Goal: Information Seeking & Learning: Find specific fact

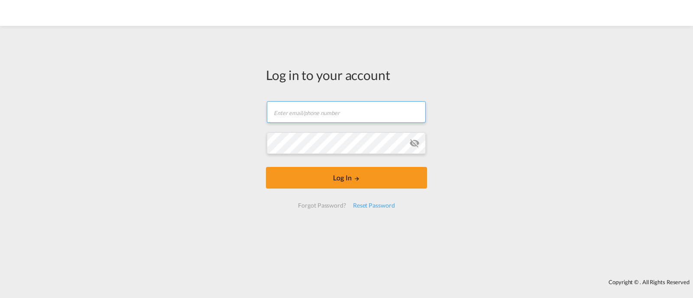
type input "[EMAIL_ADDRESS][DOMAIN_NAME]"
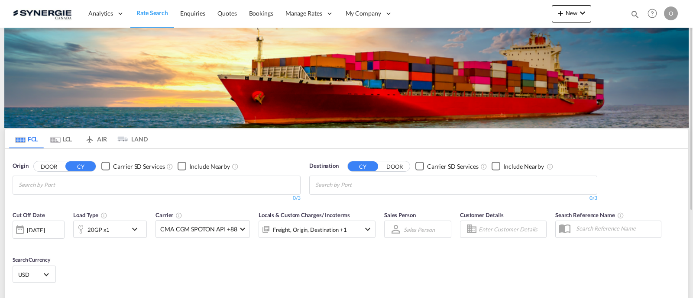
click at [633, 12] on md-icon "icon-magnify" at bounding box center [635, 15] width 10 height 10
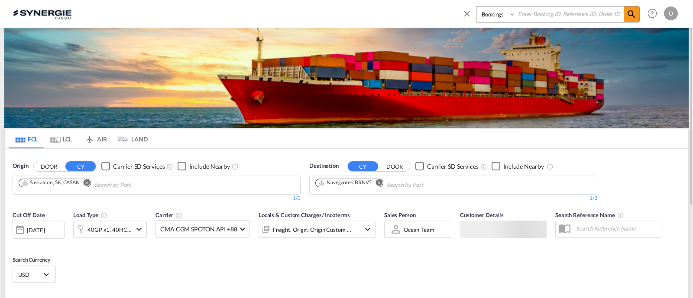
click at [493, 19] on select "Bookings Quotes Enquiries" at bounding box center [496, 14] width 41 height 16
select select "Quotes"
click at [476, 6] on select "Bookings Quotes Enquiries" at bounding box center [496, 14] width 41 height 16
click at [524, 15] on input at bounding box center [570, 13] width 108 height 15
paste input "SYC000013318"
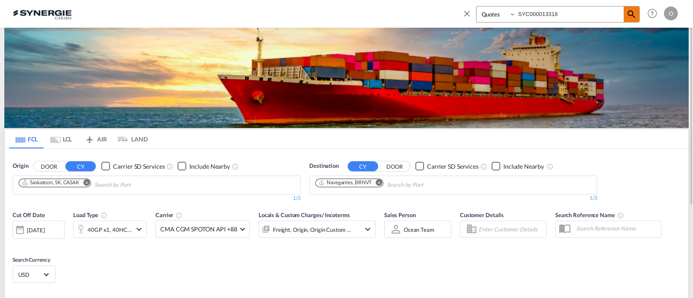
type input "SYC000013318"
click at [638, 11] on span at bounding box center [631, 14] width 16 height 16
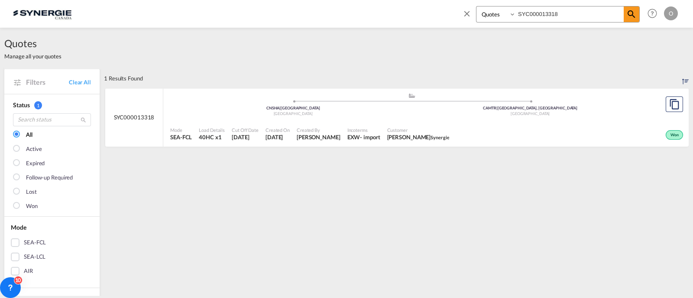
click at [290, 135] on span "16 Jul 2025" at bounding box center [277, 137] width 24 height 8
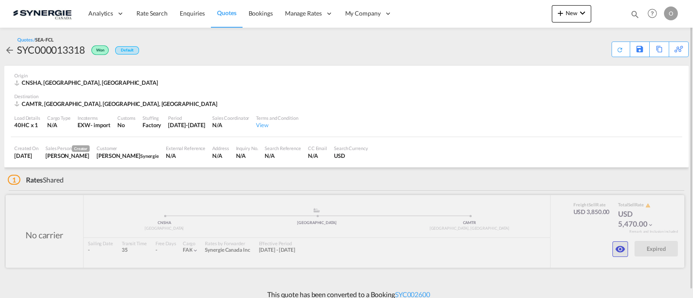
click at [620, 251] on md-icon "icon-eye" at bounding box center [620, 249] width 10 height 10
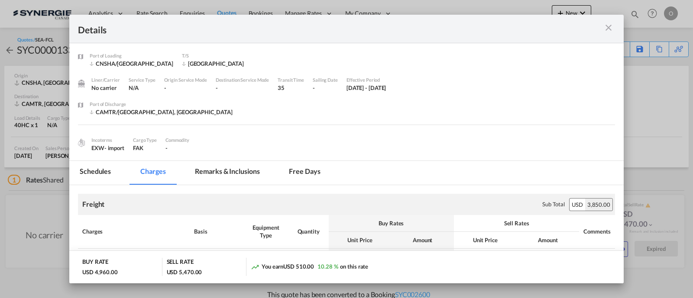
click at [218, 172] on md-tab-item "Remarks & Inclusions" at bounding box center [226, 173] width 85 height 24
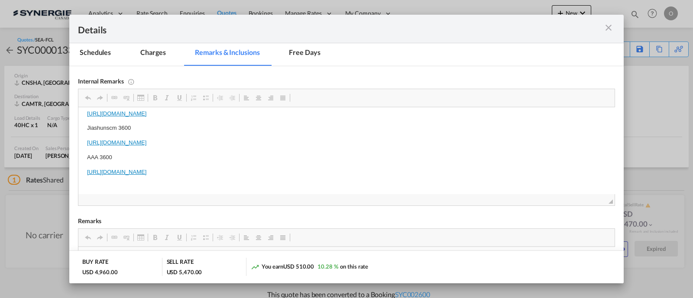
scroll to position [35, 0]
drag, startPoint x: 316, startPoint y: 169, endPoint x: 270, endPoint y: 168, distance: 45.5
drag, startPoint x: 311, startPoint y: 171, endPoint x: 84, endPoint y: 170, distance: 227.2
click at [84, 170] on html "CAsia global 3400 https://app.frontapp.com/open/msg_1gerl11r?key=5_AGZNIcLcY3II…" at bounding box center [346, 151] width 536 height 158
copy link "https://app.frontapp.com/open/msg_1gcll6rz?key=bLswCjyrn871dg2C8aYk1Jq6LTZxkvv_"
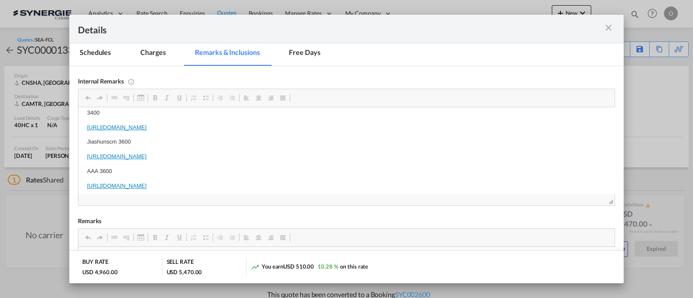
scroll to position [17, 0]
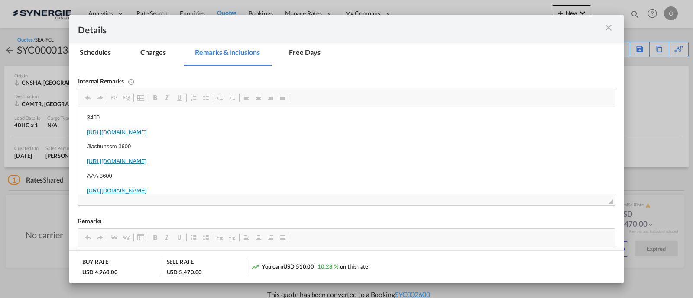
drag, startPoint x: 318, startPoint y: 131, endPoint x: 85, endPoint y: 131, distance: 232.9
click at [85, 131] on html "CAsia global 3400 https://app.frontapp.com/open/msg_1gerl11r?key=5_AGZNIcLcY3II…" at bounding box center [346, 169] width 536 height 158
copy link "https://app.frontapp.com/open/msg_1gerl11r?key=5_AGZNIcLcY3IIpaT0IAQGRqd3FYK2CE"
drag, startPoint x: 324, startPoint y: 162, endPoint x: 155, endPoint y: 267, distance: 199.4
click at [78, 160] on html "CAsia global 3400 https://app.frontapp.com/open/msg_1gerl11r?key=5_AGZNIcLcY3II…" at bounding box center [346, 169] width 536 height 158
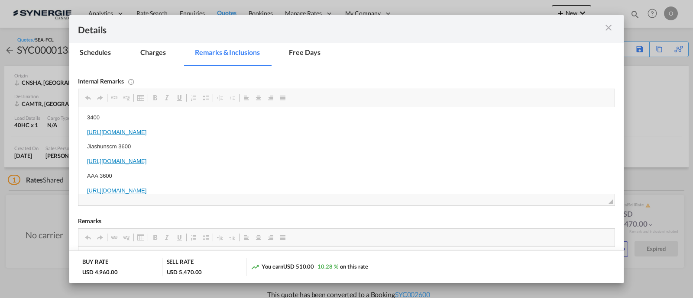
copy link "https://app.frontapp.com/open/msg_1gepiqmn?key=WDHoE510Io07m7Rr-u1DCrjvFFlPix_U"
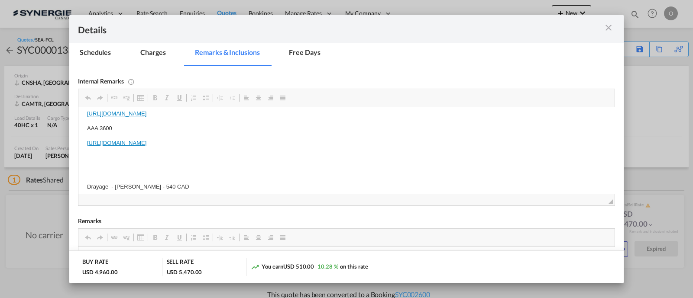
scroll to position [71, 0]
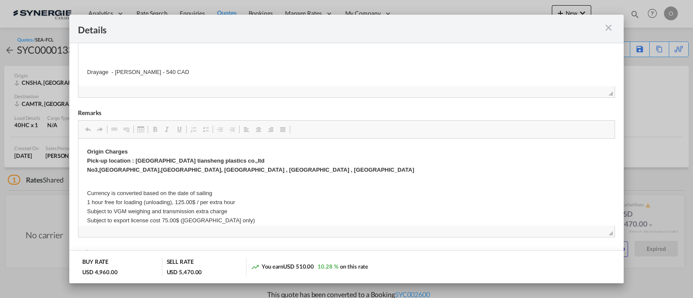
click at [607, 31] on md-icon "icon-close m-3 fg-AAA8AD cursor" at bounding box center [608, 28] width 10 height 10
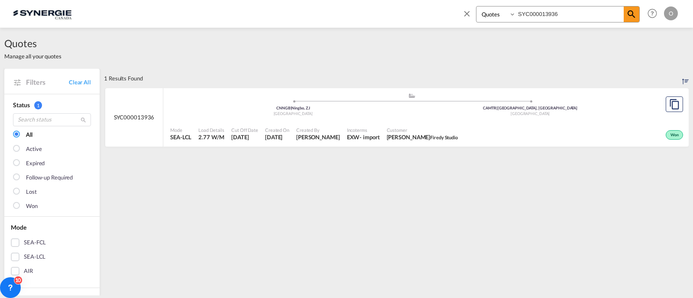
select select "Quotes"
click at [554, 16] on input "SYC000013936" at bounding box center [570, 13] width 108 height 15
paste input "354"
click at [635, 9] on md-icon "icon-magnify" at bounding box center [631, 14] width 10 height 10
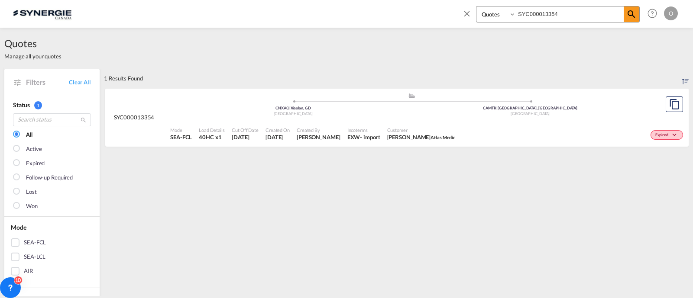
click at [371, 135] on div "- import" at bounding box center [370, 137] width 20 height 8
click at [533, 10] on input "SYC000013354" at bounding box center [570, 13] width 108 height 15
click at [532, 10] on input "SYC000013354" at bounding box center [570, 13] width 108 height 15
paste input "668"
type input "SYC000013668"
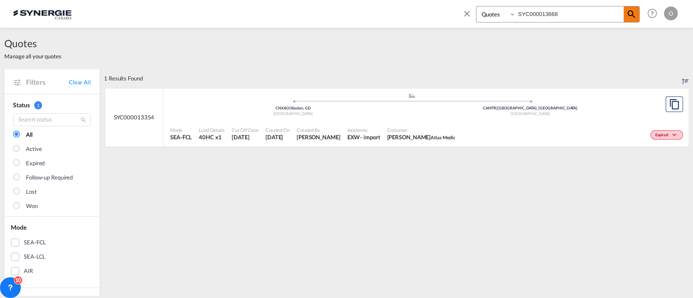
click at [630, 14] on md-icon "icon-magnify" at bounding box center [631, 14] width 10 height 10
click at [340, 132] on span "Created By" at bounding box center [318, 130] width 44 height 6
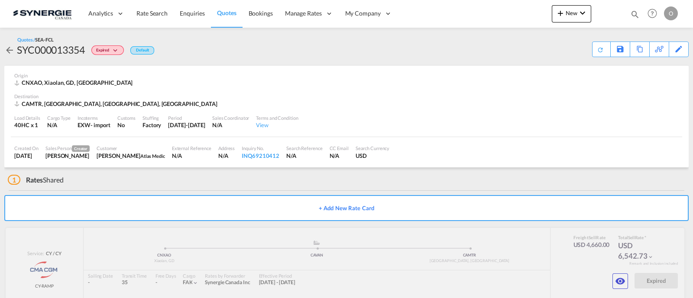
scroll to position [16, 0]
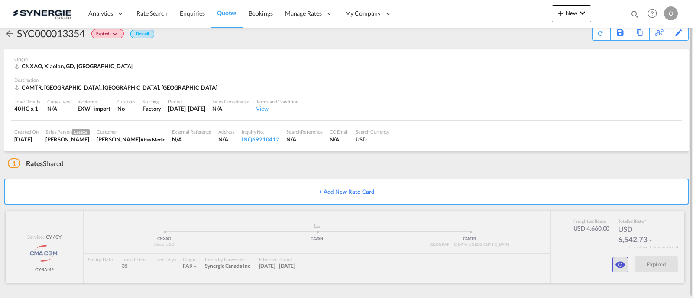
click at [619, 264] on md-icon "icon-eye" at bounding box center [620, 265] width 10 height 10
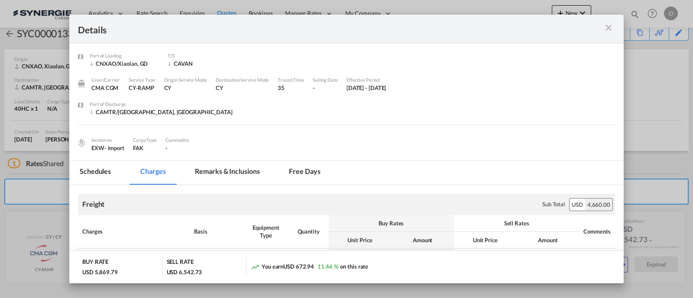
click at [220, 176] on md-tab-item "Remarks & Inclusions" at bounding box center [226, 173] width 85 height 24
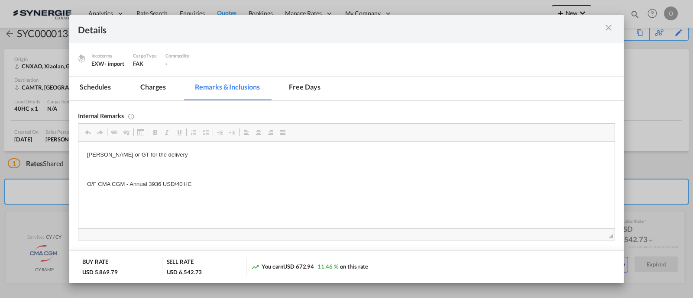
scroll to position [101, 0]
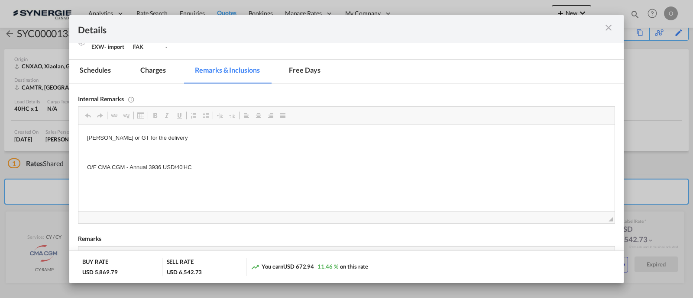
click at [606, 29] on md-icon "icon-close m-3 fg-AAA8AD cursor" at bounding box center [608, 28] width 10 height 10
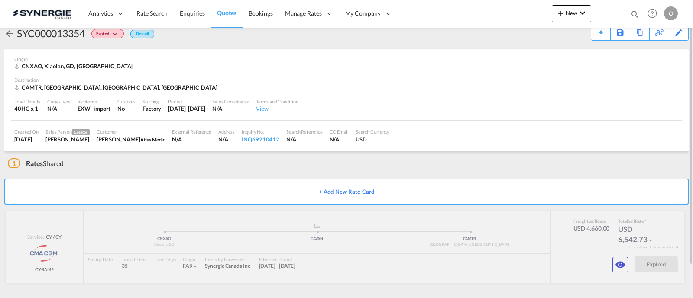
scroll to position [0, 0]
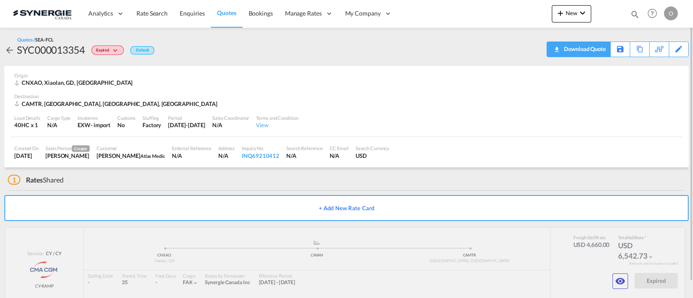
click at [591, 52] on div "Download Quote" at bounding box center [583, 49] width 44 height 14
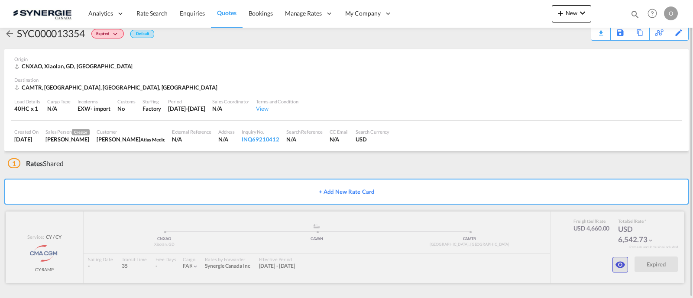
click at [617, 264] on md-icon "icon-eye" at bounding box center [620, 265] width 10 height 10
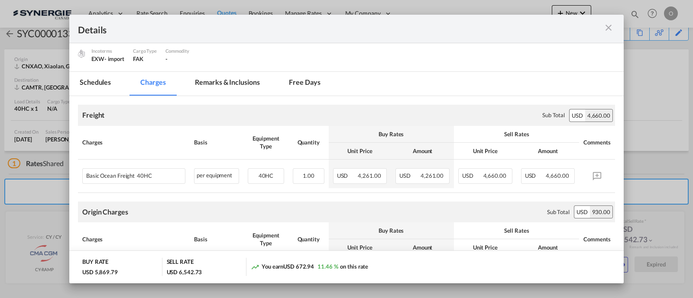
scroll to position [90, 0]
click at [244, 77] on md-tab-item "Remarks & Inclusions" at bounding box center [226, 83] width 85 height 24
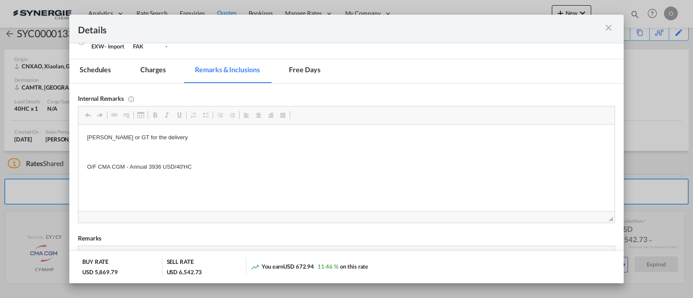
scroll to position [108, 0]
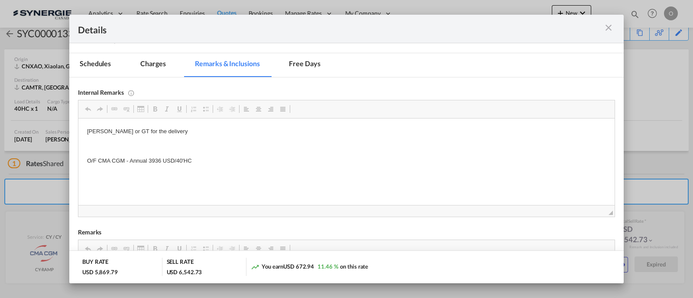
click at [611, 29] on md-icon "icon-close m-3 fg-AAA8AD cursor" at bounding box center [608, 28] width 10 height 10
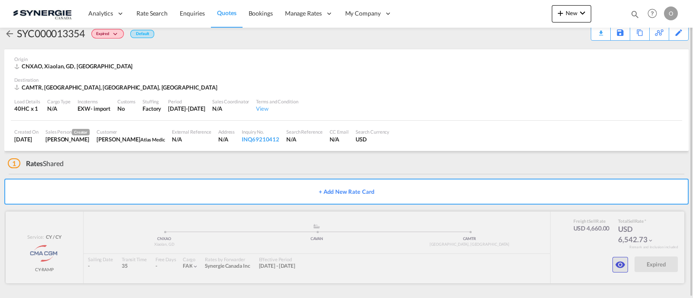
click at [618, 261] on md-icon "icon-eye" at bounding box center [620, 265] width 10 height 10
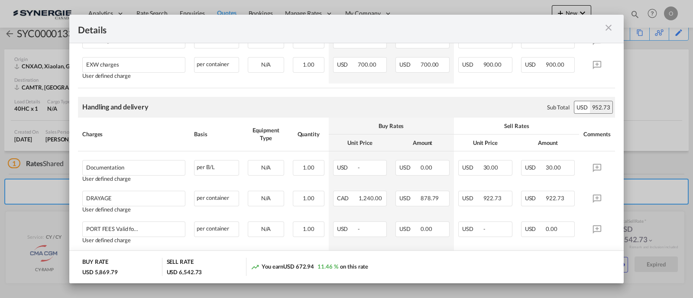
scroll to position [342, 0]
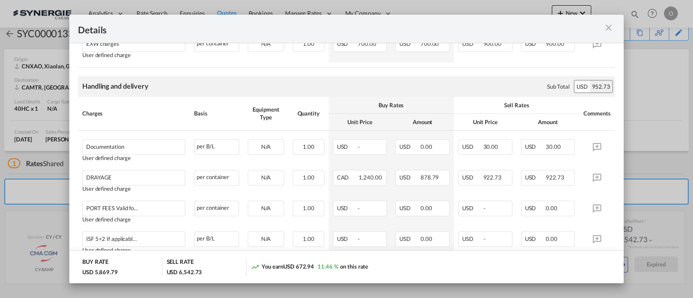
click at [610, 26] on md-icon "icon-close m-3 fg-AAA8AD cursor" at bounding box center [608, 28] width 10 height 10
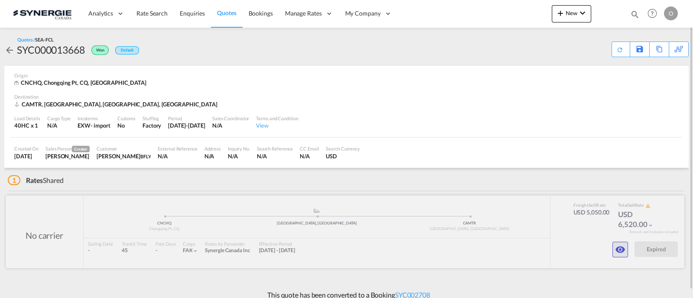
click at [620, 254] on button "button" at bounding box center [620, 250] width 16 height 16
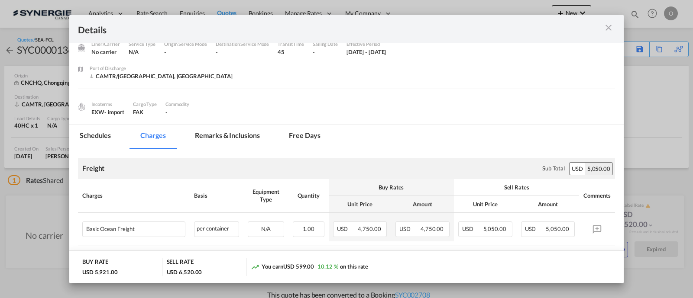
click at [220, 139] on md-tab-item "Remarks & Inclusions" at bounding box center [226, 137] width 85 height 24
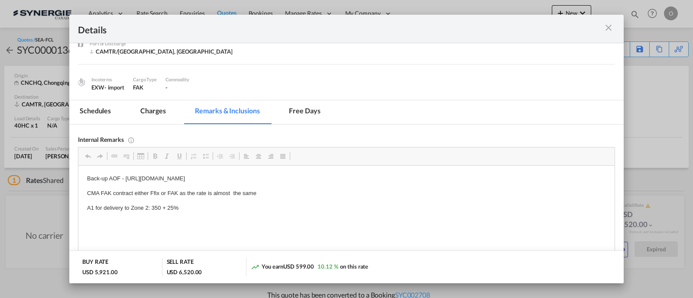
scroll to position [72, 0]
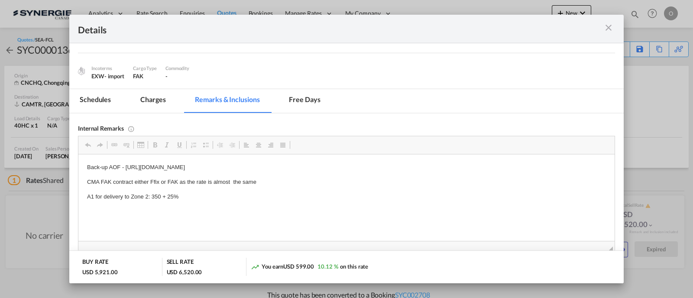
click at [605, 29] on md-icon "icon-close m-3 fg-AAA8AD cursor" at bounding box center [608, 28] width 10 height 10
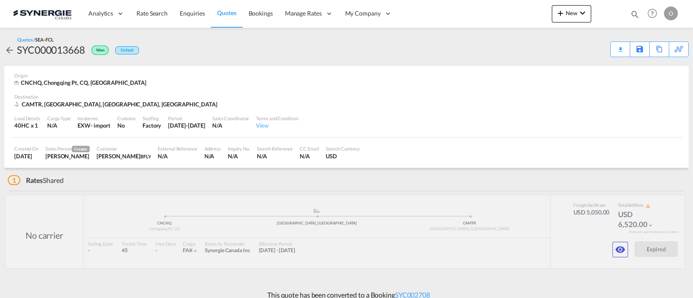
scroll to position [41, 0]
click at [631, 10] on md-icon "icon-magnify" at bounding box center [635, 15] width 10 height 10
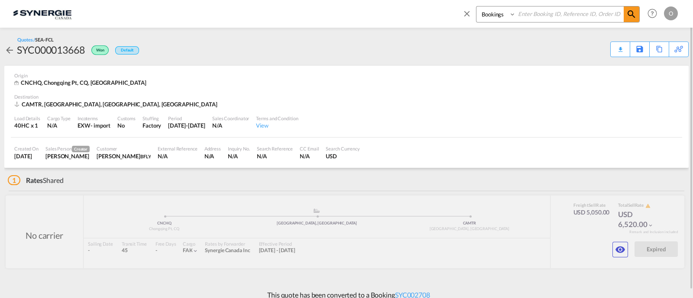
click at [489, 14] on select "Bookings Quotes Enquiries" at bounding box center [496, 14] width 41 height 16
select select "Quotes"
click at [476, 6] on select "Bookings Quotes Enquiries" at bounding box center [496, 14] width 41 height 16
click at [532, 24] on div "Bookings Quotes Enquiries" at bounding box center [550, 16] width 177 height 21
click at [532, 16] on input at bounding box center [570, 13] width 108 height 15
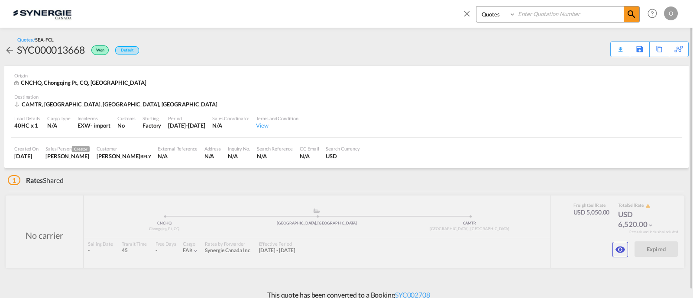
paste input "SYC000013535"
click at [632, 11] on md-icon "icon-magnify" at bounding box center [631, 14] width 10 height 10
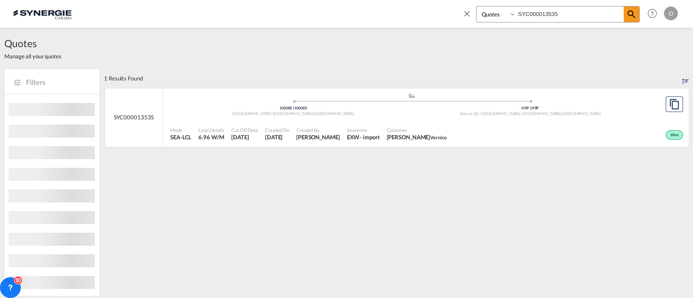
click at [391, 133] on span "Luc Lacroix Vernico" at bounding box center [417, 137] width 60 height 8
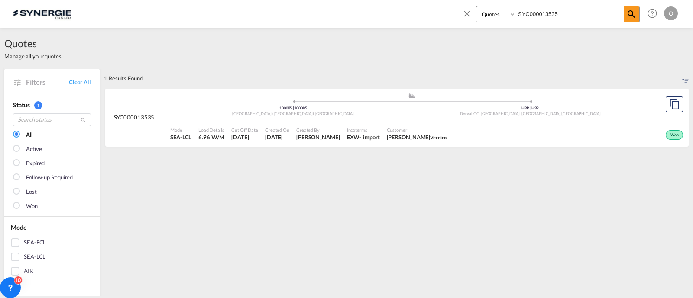
click at [538, 16] on input "SYC000013535" at bounding box center [570, 13] width 108 height 15
paste input "4140"
type input "SYC000014140"
click at [626, 10] on md-icon "icon-magnify" at bounding box center [631, 14] width 10 height 10
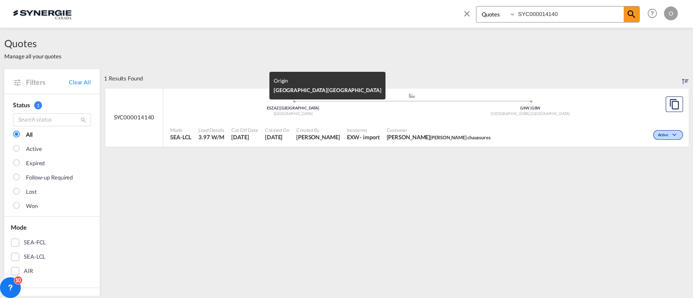
click at [371, 118] on div ".a{fill:#aaa8ad;} .a{fill:#aaa8ad;} ESZAZ | Zaragoza Spain G8W | G8W Trois-Rivi…" at bounding box center [411, 106] width 483 height 26
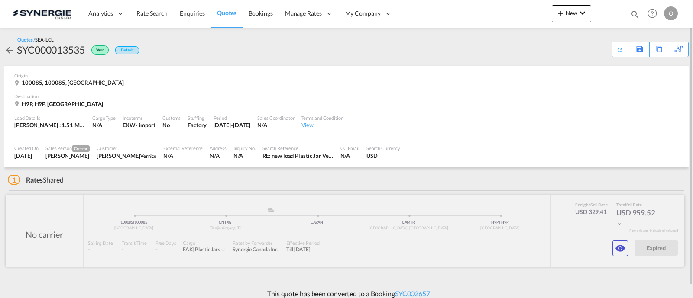
scroll to position [7, 0]
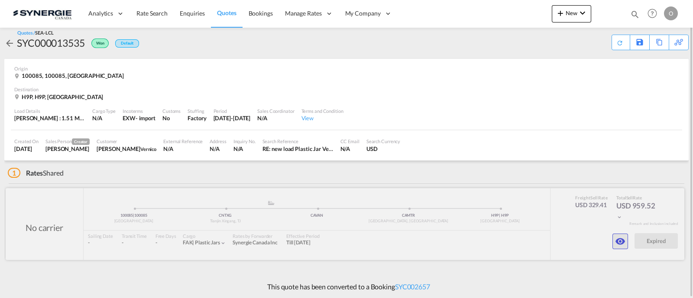
click at [621, 238] on md-icon "icon-eye" at bounding box center [620, 241] width 10 height 10
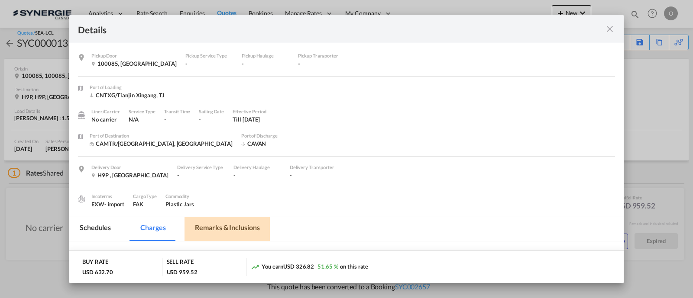
click at [238, 223] on md-tab-item "Remarks & Inclusions" at bounding box center [226, 229] width 85 height 24
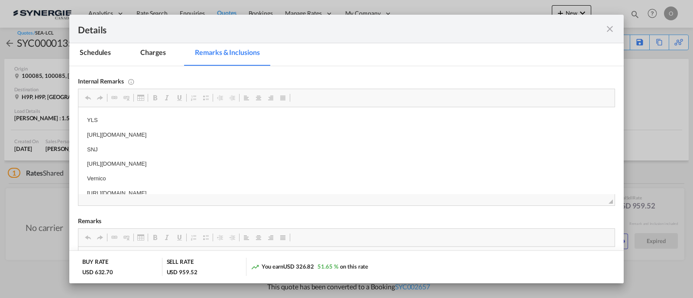
scroll to position [4, 0]
drag, startPoint x: 316, startPoint y: 159, endPoint x: 87, endPoint y: 153, distance: 229.0
click at [87, 153] on html "YLS [URL][DOMAIN_NAME] SNJ [URL][DOMAIN_NAME] Vernico [URL][DOMAIN_NAME]" at bounding box center [346, 153] width 536 height 100
copy p "[URL][DOMAIN_NAME]"
drag, startPoint x: 609, startPoint y: 30, endPoint x: 600, endPoint y: 30, distance: 9.1
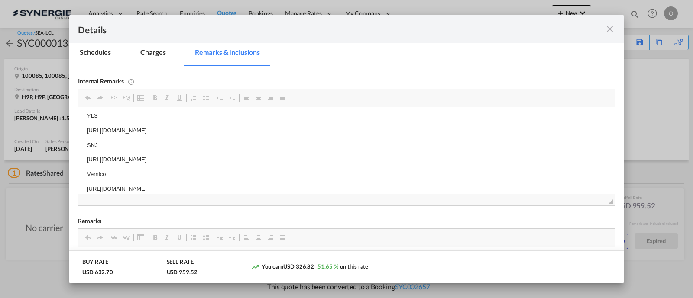
click at [609, 30] on md-icon "icon-close fg-AAA8AD m-0 cursor" at bounding box center [609, 29] width 10 height 10
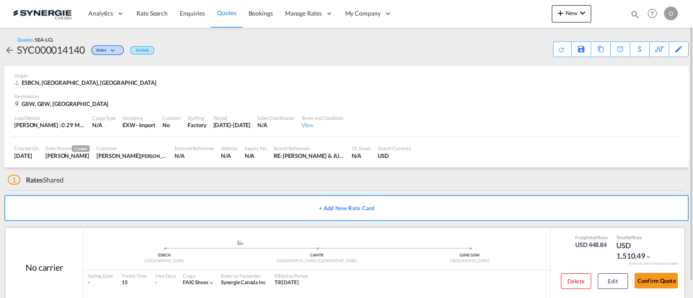
scroll to position [16, 0]
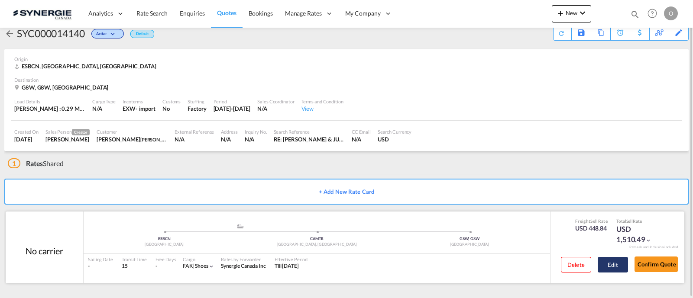
click at [619, 267] on button "Edit" at bounding box center [612, 265] width 30 height 16
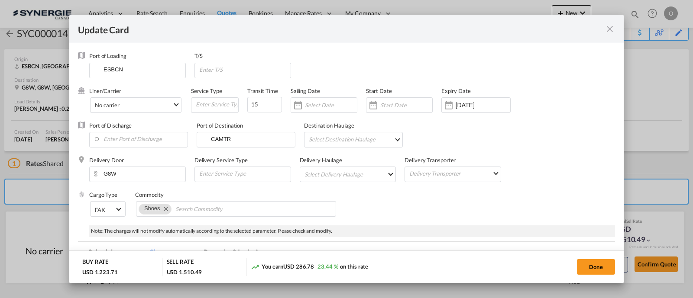
select select "per_w/m"
select select "flat"
select select "per_cbm"
select select "per_bl"
select select "per_kg"
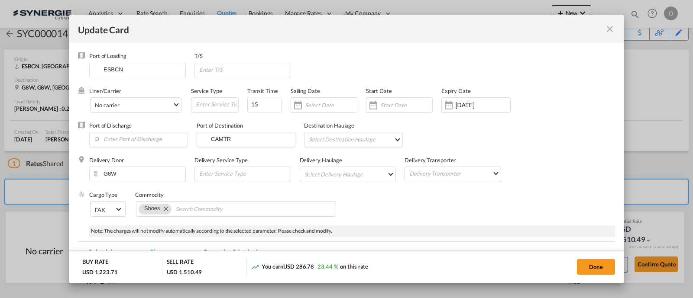
select select "flat"
select select "per_bl"
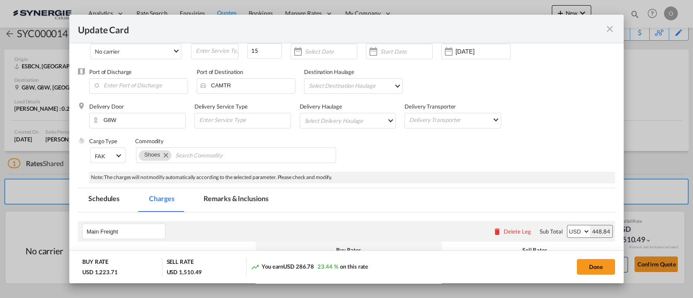
click at [226, 200] on md-tab-item "Remarks & Inclusions" at bounding box center [235, 200] width 85 height 24
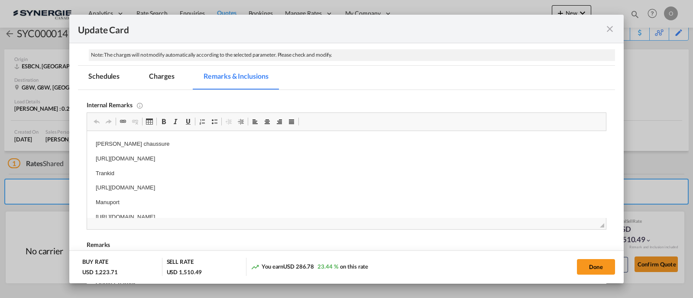
scroll to position [0, 0]
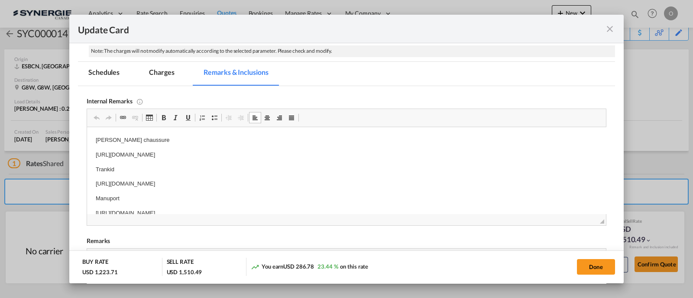
drag, startPoint x: 328, startPoint y: 186, endPoint x: 300, endPoint y: 185, distance: 27.7
drag, startPoint x: 334, startPoint y: 186, endPoint x: 150, endPoint y: 310, distance: 222.0
click at [87, 184] on html "[PERSON_NAME] chaussure [URL][DOMAIN_NAME] Trankid [URL][DOMAIN_NAME] Manuport …" at bounding box center [346, 177] width 519 height 100
copy p "[URL][DOMAIN_NAME]"
click at [606, 27] on md-icon "icon-close fg-AAA8AD m-0 pointer" at bounding box center [609, 29] width 10 height 10
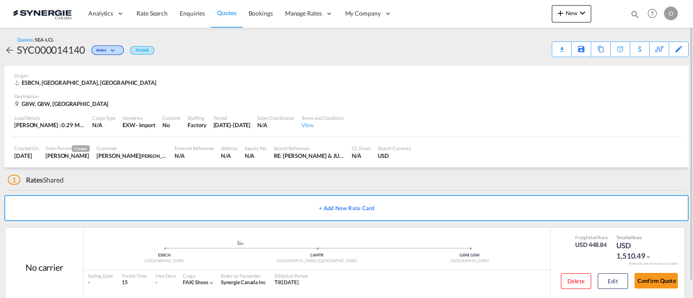
click at [635, 14] on md-icon "icon-magnify" at bounding box center [635, 15] width 10 height 10
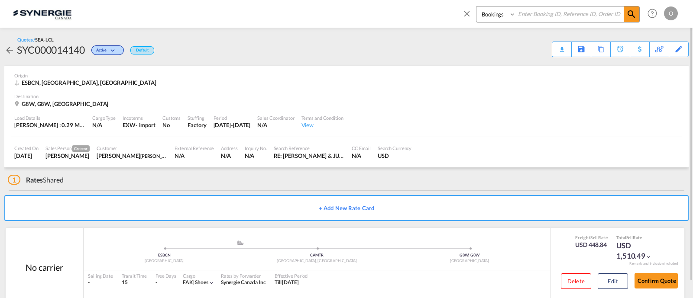
click at [494, 18] on select "Bookings Quotes Enquiries" at bounding box center [496, 14] width 41 height 16
select select "Quotes"
click at [476, 6] on select "Bookings Quotes Enquiries" at bounding box center [496, 14] width 41 height 16
click at [522, 17] on input at bounding box center [570, 13] width 108 height 15
paste input "SYC000013088"
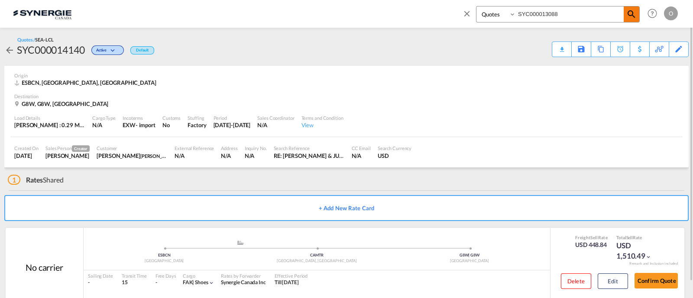
type input "SYC000013088"
click at [626, 15] on md-icon "icon-magnify" at bounding box center [631, 14] width 10 height 10
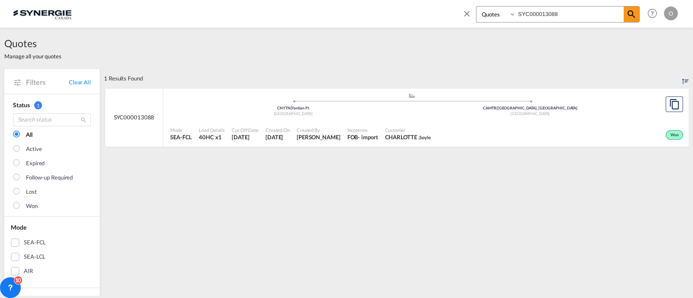
click at [509, 128] on div "Won" at bounding box center [559, 134] width 251 height 22
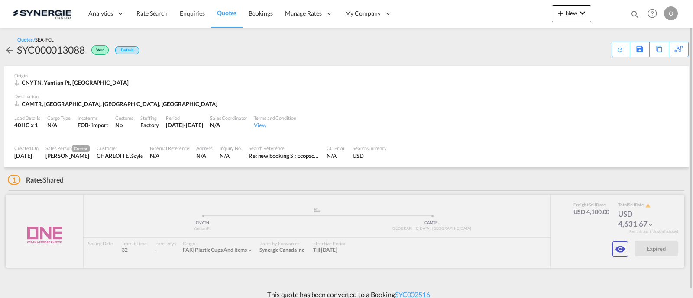
scroll to position [7, 0]
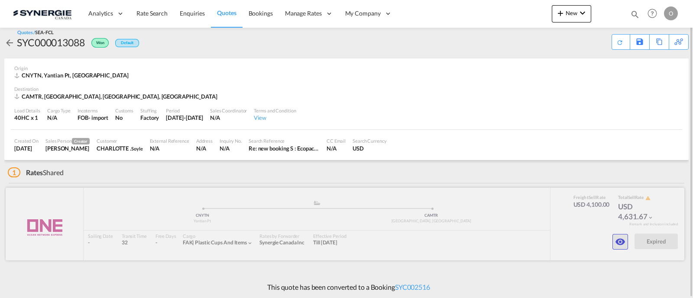
click at [617, 247] on button "button" at bounding box center [620, 242] width 16 height 16
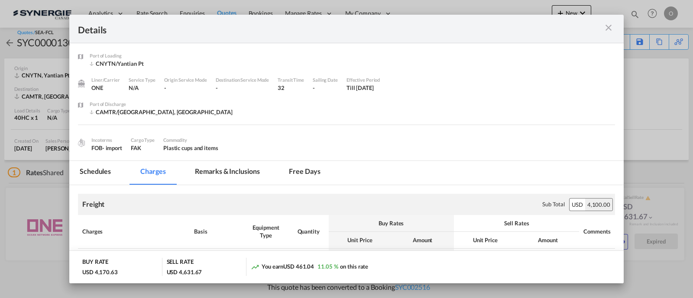
click at [223, 171] on md-tab-item "Remarks & Inclusions" at bounding box center [226, 173] width 85 height 24
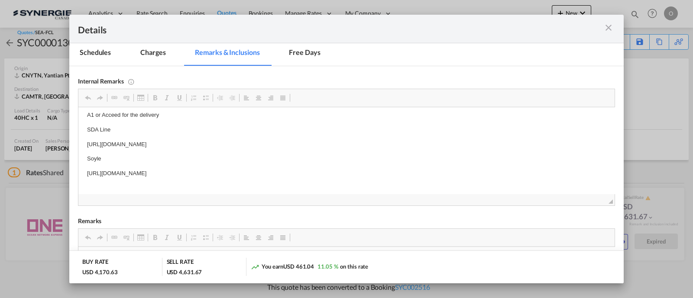
scroll to position [0, 0]
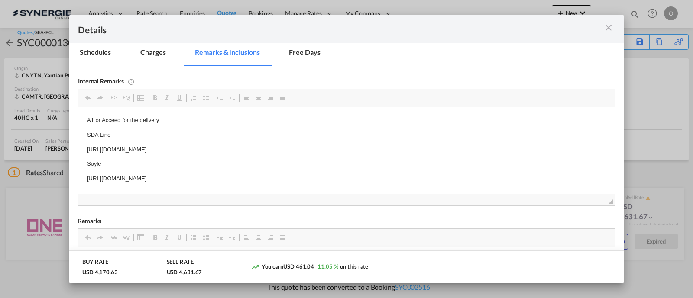
click at [619, 26] on div "Details" at bounding box center [346, 29] width 554 height 29
click at [613, 28] on div "Port of Loading ..." at bounding box center [588, 28] width 54 height 11
click at [606, 30] on md-icon "icon-close m-3 fg-AAA8AD cursor" at bounding box center [608, 28] width 10 height 10
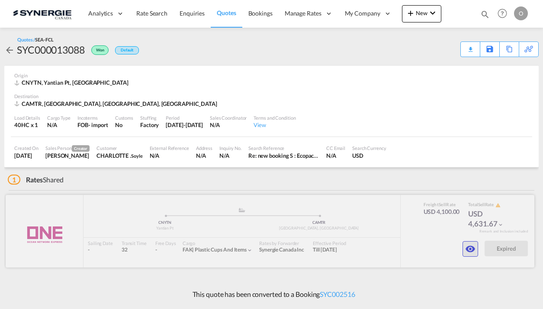
click at [477, 252] on button "button" at bounding box center [471, 250] width 16 height 16
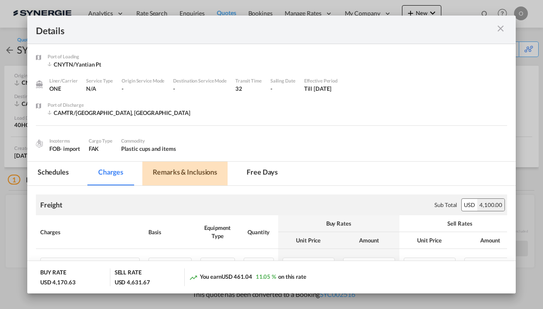
click at [159, 166] on md-tab-item "Remarks & Inclusions" at bounding box center [184, 174] width 85 height 24
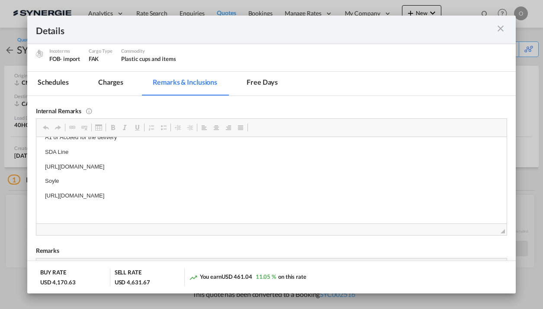
scroll to position [108, 0]
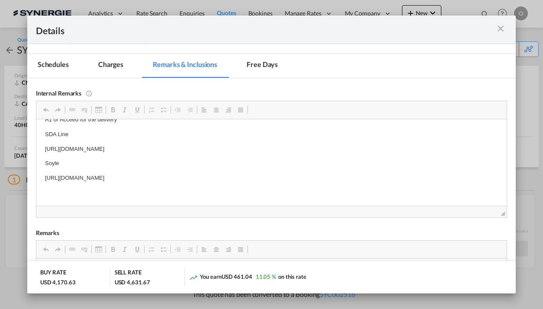
click at [498, 30] on md-icon "icon-close m-3 fg-AAA8AD cursor" at bounding box center [501, 28] width 10 height 10
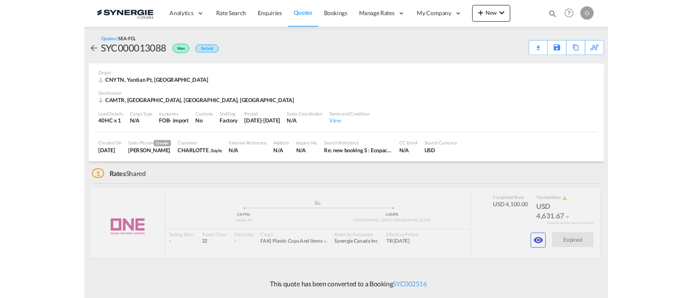
scroll to position [30, 0]
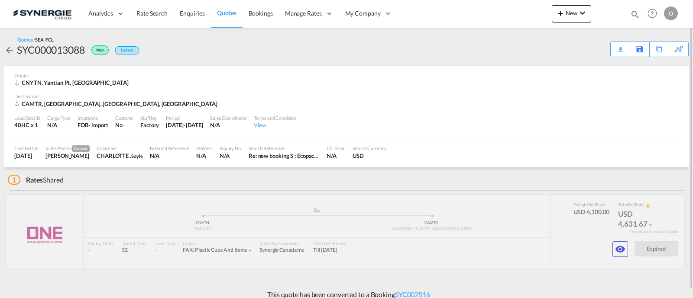
click at [636, 12] on md-icon "icon-magnify" at bounding box center [635, 15] width 10 height 10
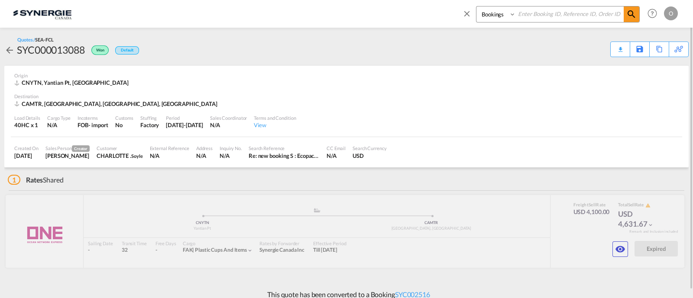
click at [480, 23] on div "Bookings Quotes Enquiries" at bounding box center [550, 16] width 177 height 21
click at [489, 18] on select "Bookings Quotes Enquiries" at bounding box center [496, 14] width 41 height 16
select select "Quotes"
click at [476, 6] on select "Bookings Quotes Enquiries" at bounding box center [496, 14] width 41 height 16
click at [522, 17] on input at bounding box center [570, 13] width 108 height 15
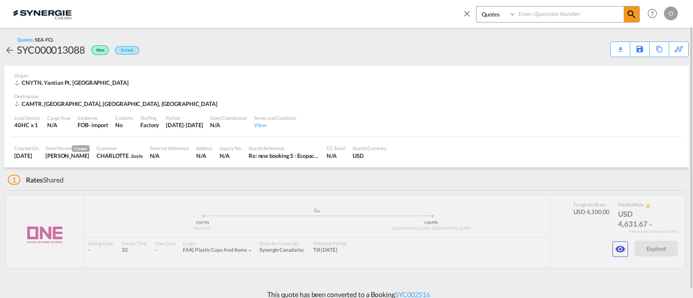
paste input "SYC000012906"
type input "SYC000012906"
click at [638, 14] on span at bounding box center [631, 14] width 16 height 16
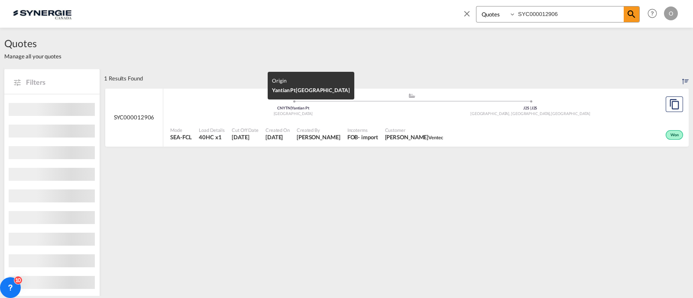
click at [380, 108] on div "CNYTN | Yantian Pt" at bounding box center [292, 109] width 237 height 6
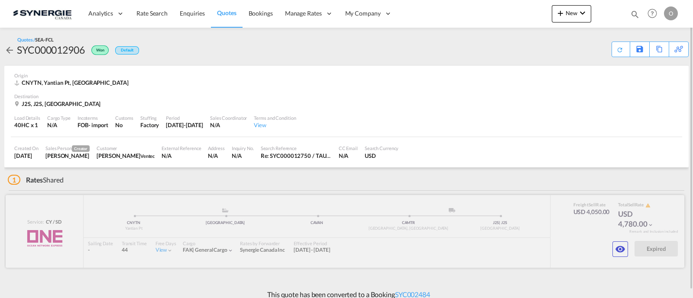
scroll to position [7, 0]
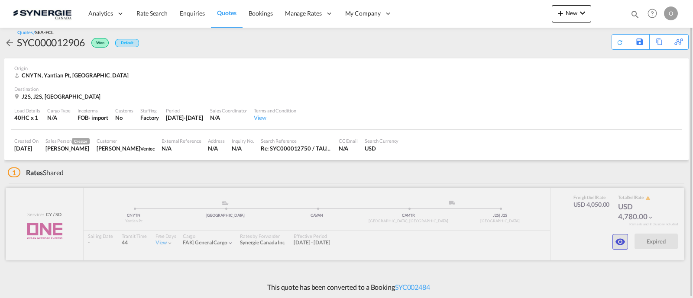
click at [620, 242] on md-icon "icon-eye" at bounding box center [620, 242] width 10 height 10
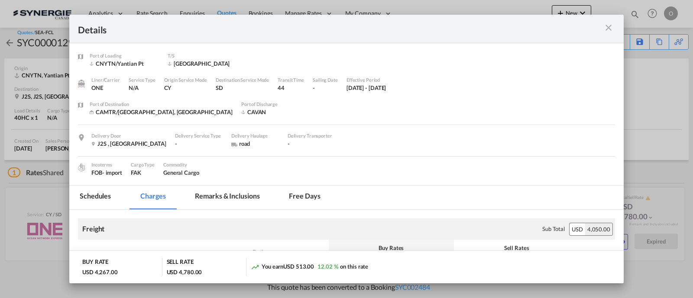
click at [237, 195] on md-tab-item "Remarks & Inclusions" at bounding box center [226, 198] width 85 height 24
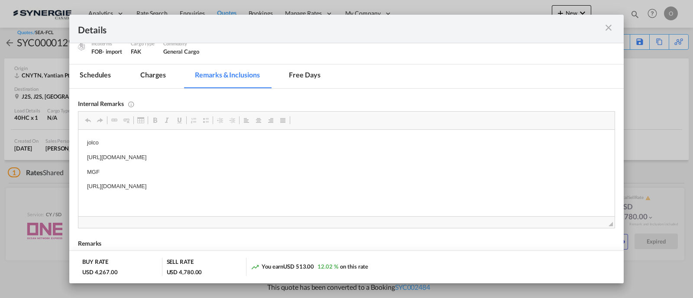
scroll to position [126, 0]
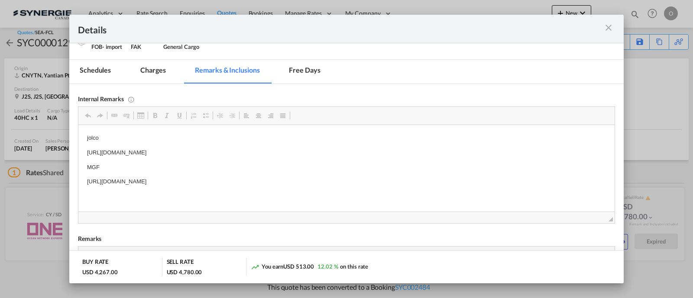
drag, startPoint x: 321, startPoint y: 152, endPoint x: 83, endPoint y: 157, distance: 238.1
drag, startPoint x: 85, startPoint y: 180, endPoint x: 329, endPoint y: 180, distance: 243.3
click at [329, 180] on html "jolco [URL][DOMAIN_NAME] MGF [URL][DOMAIN_NAME]" at bounding box center [346, 160] width 536 height 70
copy p "[URL][DOMAIN_NAME]"
drag, startPoint x: 327, startPoint y: 151, endPoint x: 88, endPoint y: 146, distance: 238.5
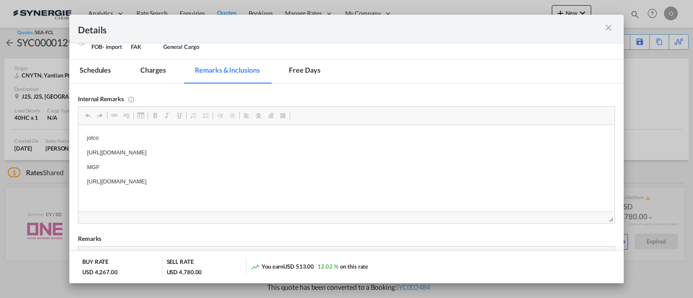
click at [88, 146] on body "jolco [URL][DOMAIN_NAME] MGF [URL][DOMAIN_NAME]" at bounding box center [346, 160] width 519 height 53
copy p "[URL][DOMAIN_NAME]"
